Goal: Find specific page/section

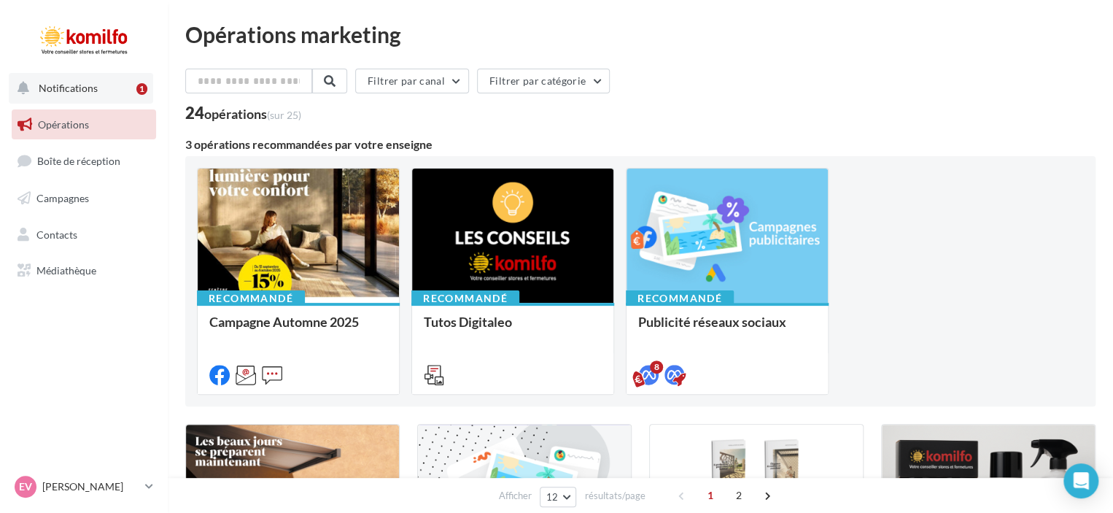
click at [62, 84] on span "Notifications" at bounding box center [68, 88] width 59 height 12
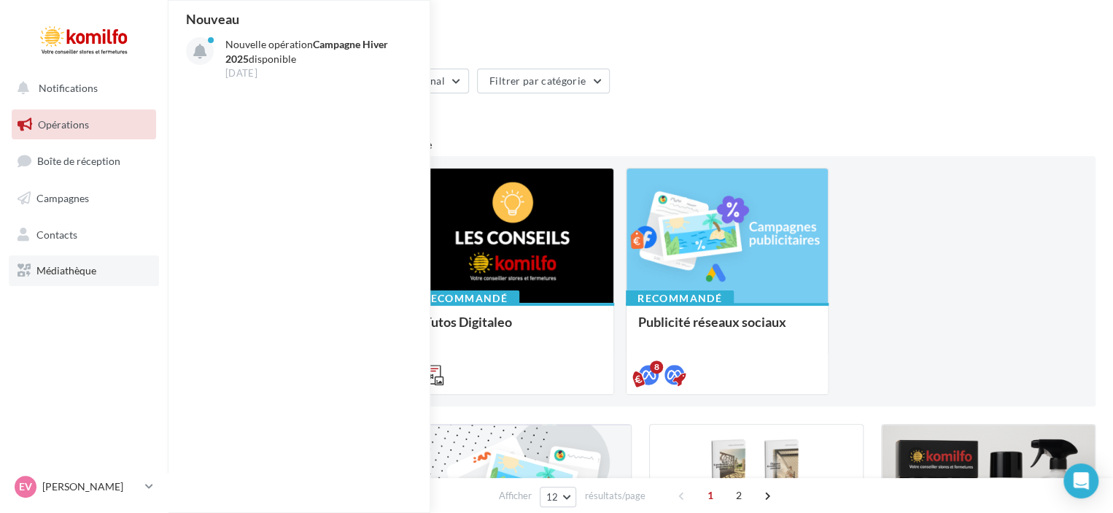
click at [90, 279] on link "Médiathèque" at bounding box center [84, 270] width 150 height 31
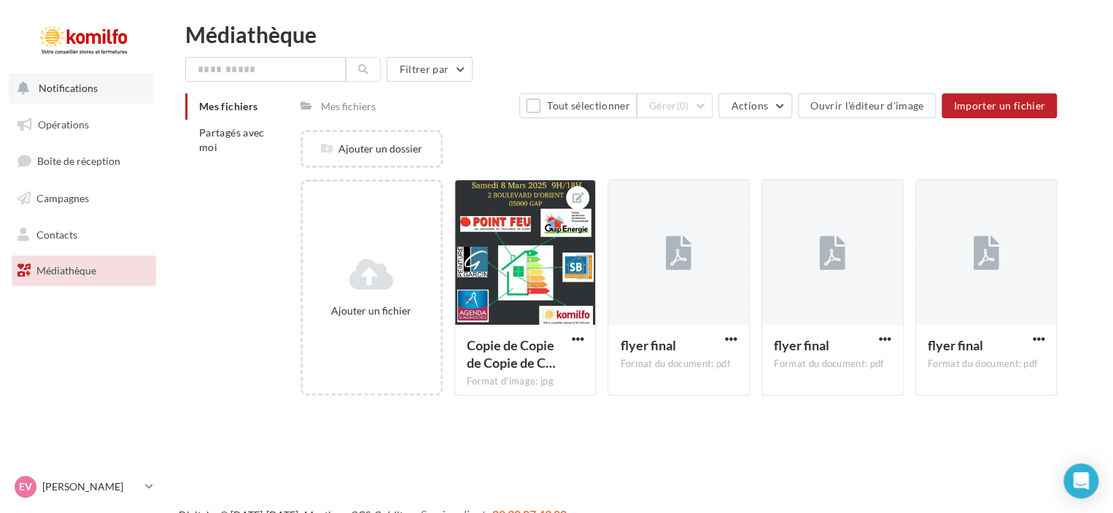
click at [66, 87] on span "Notifications" at bounding box center [68, 88] width 59 height 12
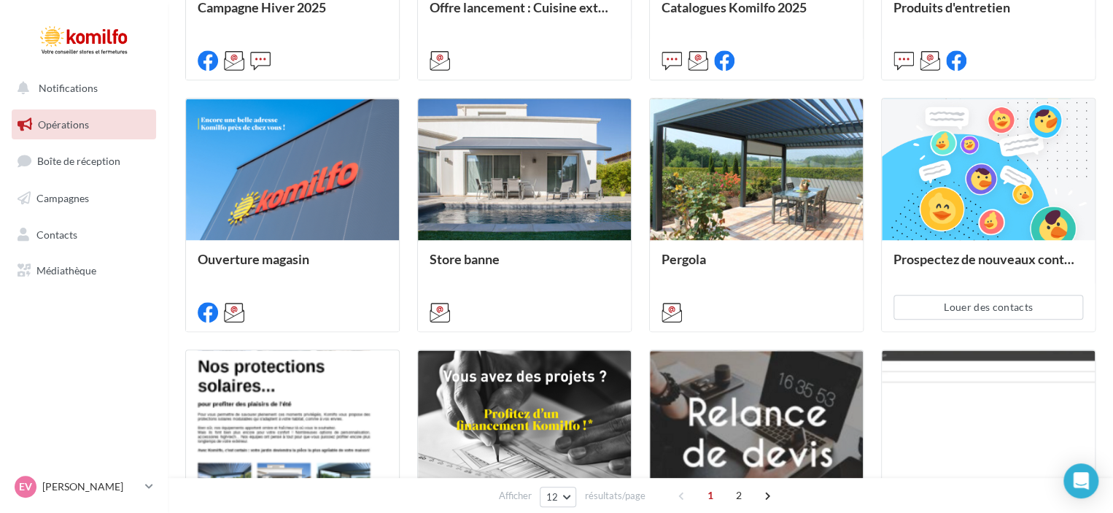
scroll to position [584, 0]
